Goal: Navigation & Orientation: Go to known website

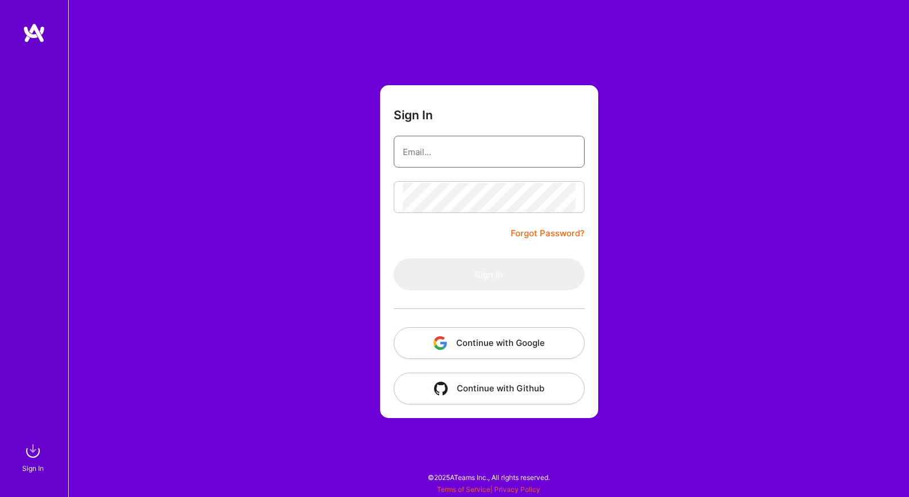
type input "[PERSON_NAME][EMAIL_ADDRESS][DOMAIN_NAME]"
click at [230, 143] on div "Sign In [PERSON_NAME][EMAIL_ADDRESS][DOMAIN_NAME] Forgot Password? Sign In Cont…" at bounding box center [488, 248] width 841 height 497
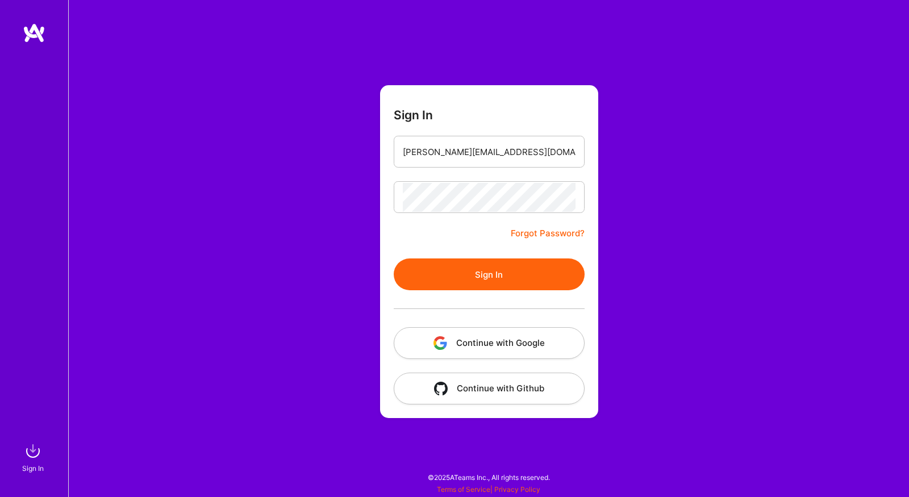
click at [440, 270] on button "Sign In" at bounding box center [489, 275] width 191 height 32
